Goal: Task Accomplishment & Management: Manage account settings

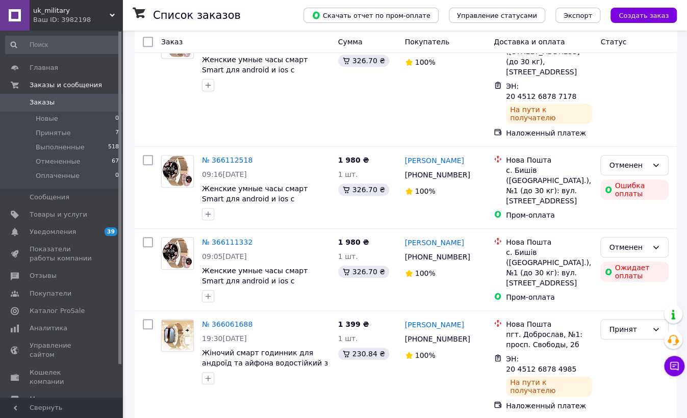
scroll to position [396, 0]
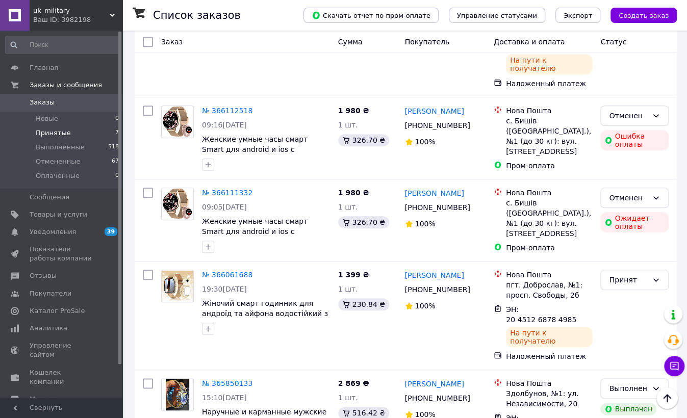
click at [108, 132] on li "Принятые 7" at bounding box center [62, 133] width 125 height 14
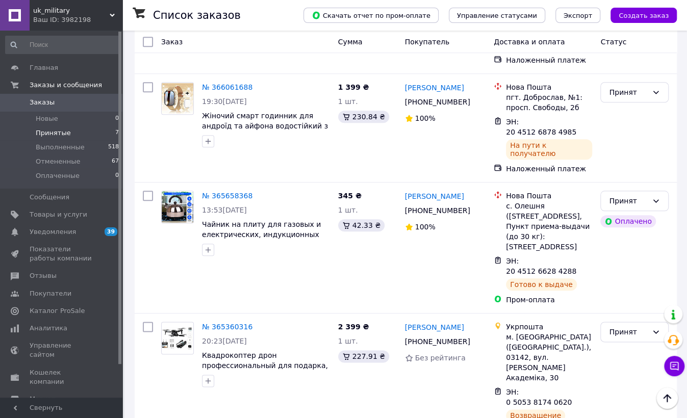
scroll to position [461, 0]
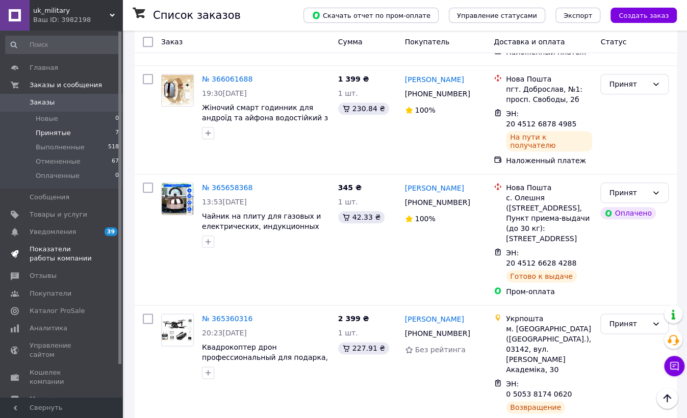
click at [85, 251] on span "Показатели работы компании" at bounding box center [62, 254] width 65 height 18
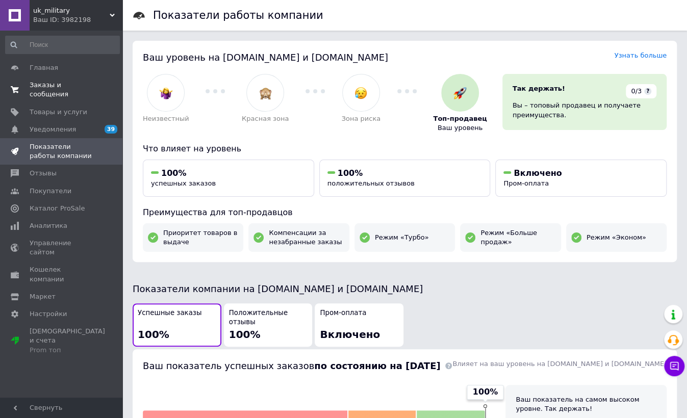
click at [63, 83] on span "Заказы и сообщения" at bounding box center [62, 90] width 65 height 18
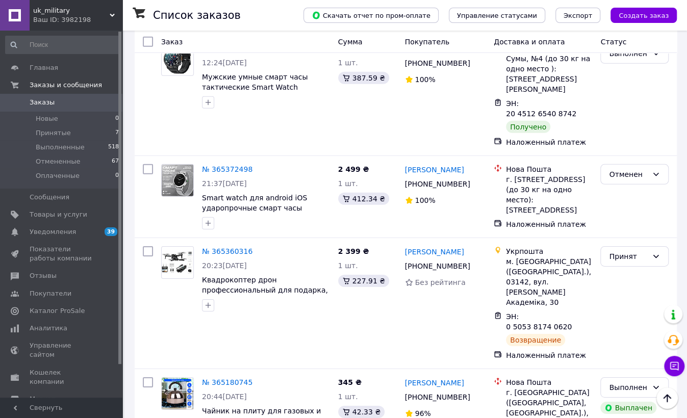
scroll to position [1304, 0]
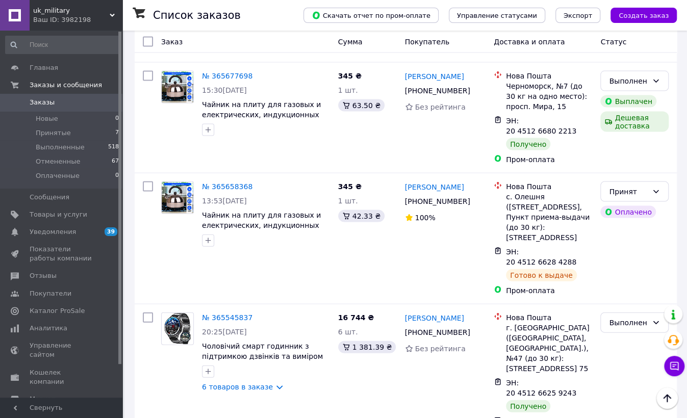
scroll to position [1077, 0]
